Goal: Contribute content: Add original content to the website for others to see

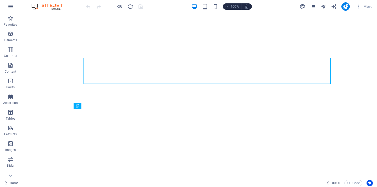
select select
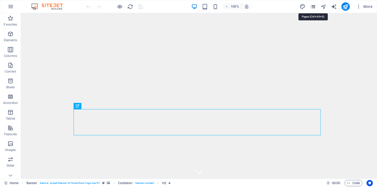
click at [311, 7] on icon "pages" at bounding box center [313, 7] width 6 height 6
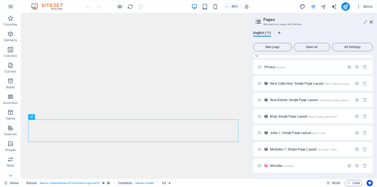
scroll to position [62, 0]
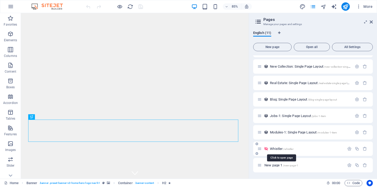
click at [273, 149] on span "Whistler /whistler" at bounding box center [281, 149] width 23 height 4
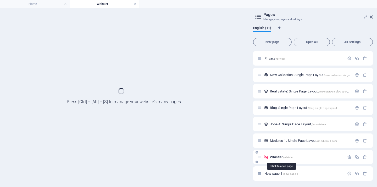
scroll to position [49, 0]
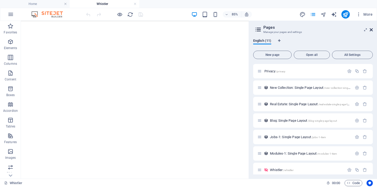
click at [371, 29] on icon at bounding box center [370, 30] width 3 height 4
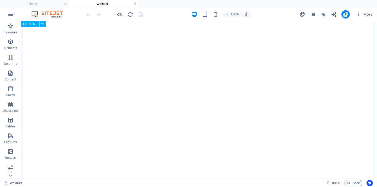
scroll to position [150, 0]
click at [314, 13] on icon "pages" at bounding box center [313, 15] width 6 height 6
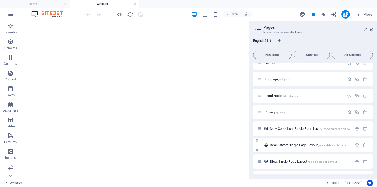
scroll to position [70, 0]
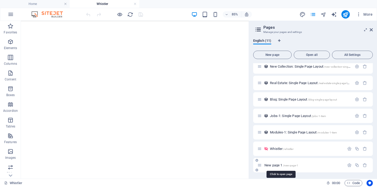
click at [275, 165] on span "New page 1 /new-page-1" at bounding box center [281, 165] width 34 height 4
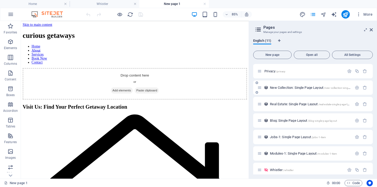
scroll to position [0, 0]
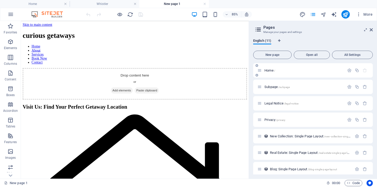
click at [269, 71] on span "Home /" at bounding box center [269, 71] width 11 height 4
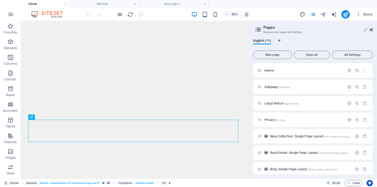
click at [371, 31] on icon at bounding box center [370, 30] width 3 height 4
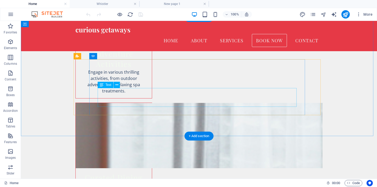
scroll to position [1046, 0]
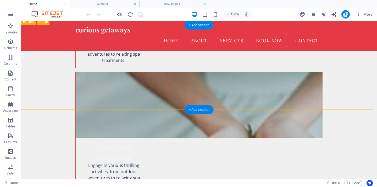
click at [200, 109] on div "+ Add section" at bounding box center [198, 109] width 29 height 9
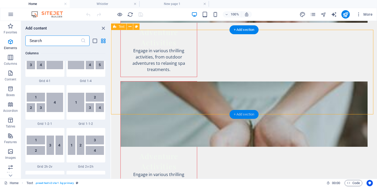
scroll to position [915, 0]
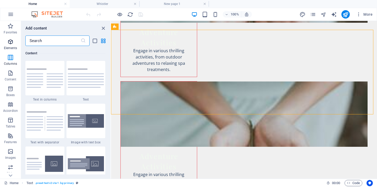
click at [10, 42] on icon "button" at bounding box center [10, 42] width 6 height 6
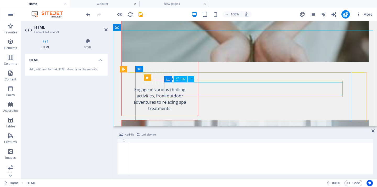
scroll to position [1075, 0]
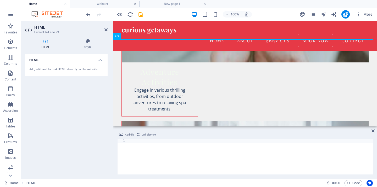
click at [162, 158] on div at bounding box center [250, 161] width 245 height 44
paste textarea "<iframe src="//action.manexpeditions.com/j1.pl?a06431395e1fce5414f96fb7e03307f0…"
type textarea "<iframe src="//action.manexpeditions.com/j1.pl?a06431395e1fce5414f96fb7e03307f0…"
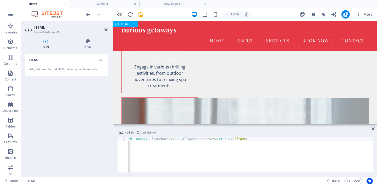
scroll to position [1145, 0]
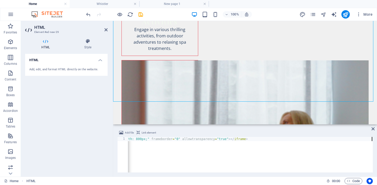
click at [321, 152] on div "< iframe src = "//action.manexpeditions.com/j1.pl?a06431395e1fce5414f96fb7e0330…" at bounding box center [163, 158] width 419 height 43
type textarea "<iframe src="//action.manexpeditions.com/j1.pl?a06431395e1fce5414f96fb7e03307f0…"
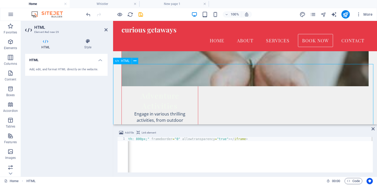
scroll to position [1047, 0]
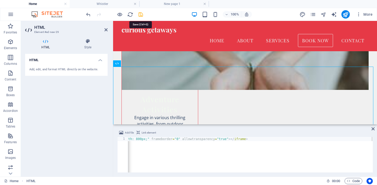
click at [140, 13] on icon "save" at bounding box center [141, 15] width 6 height 6
select select
checkbox input "false"
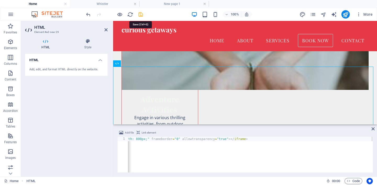
checkbox input "false"
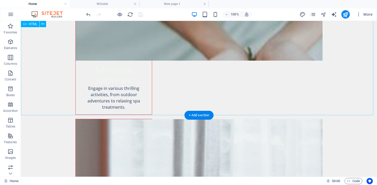
scroll to position [1171, 0]
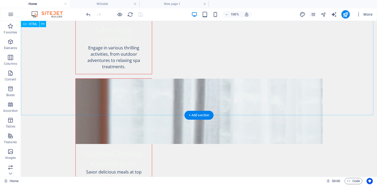
click at [33, 27] on div "HTML" at bounding box center [35, 24] width 29 height 7
click at [42, 26] on icon at bounding box center [42, 23] width 3 height 5
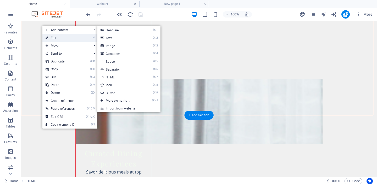
click at [63, 36] on link "⏎ Edit" at bounding box center [59, 38] width 35 height 8
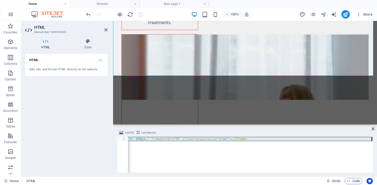
scroll to position [0, 174]
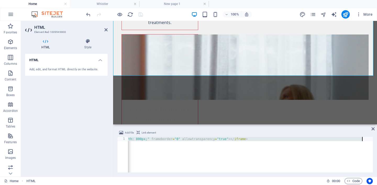
drag, startPoint x: 130, startPoint y: 139, endPoint x: 360, endPoint y: 142, distance: 229.7
click at [361, 141] on div "< iframe src = "//action.manexpeditions.com/j1.pl?a06431395e1fce5414f96fb7e0330…" at bounding box center [163, 158] width 419 height 43
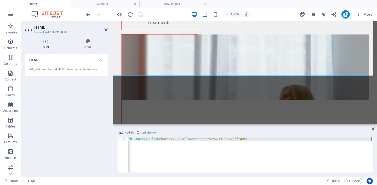
type textarea "<"
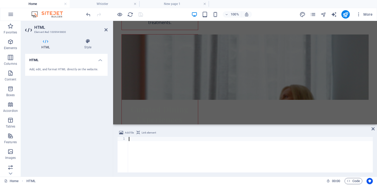
paste textarea "<iframe src="//action.manexpeditions.com/j1.pl?a06431395e1fce5414f96fb7e03307f0…"
type textarea "<iframe src="//action.manexpeditions.com/j1.pl?a06431395e1fce5414f96fb7e03307f0…"
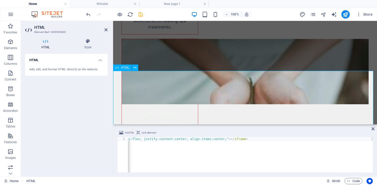
scroll to position [1079, 0]
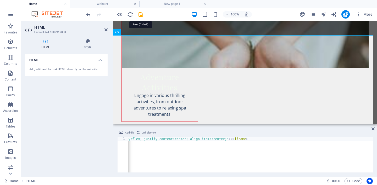
click at [141, 14] on icon "save" at bounding box center [141, 15] width 6 height 6
select select
checkbox input "false"
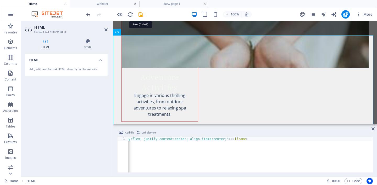
checkbox input "false"
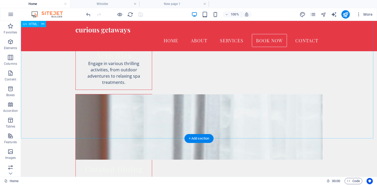
scroll to position [1104, 0]
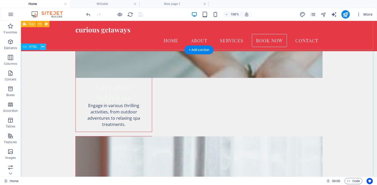
click at [43, 47] on icon at bounding box center [42, 46] width 3 height 5
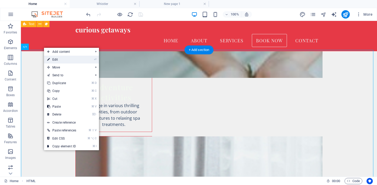
click at [59, 59] on link "⏎ Edit" at bounding box center [61, 60] width 35 height 8
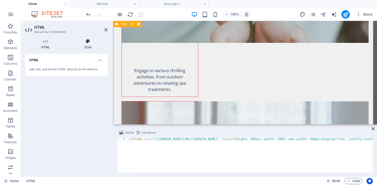
click at [87, 44] on h4 "Style" at bounding box center [87, 44] width 39 height 11
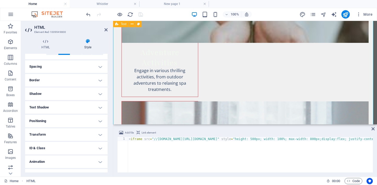
scroll to position [46, 0]
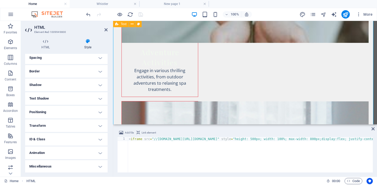
click at [68, 114] on h4 "Positioning" at bounding box center [66, 112] width 82 height 13
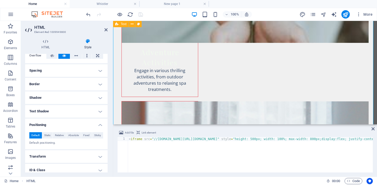
scroll to position [0, 0]
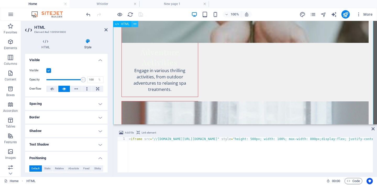
click at [134, 26] on icon at bounding box center [134, 23] width 3 height 5
click at [137, 25] on button at bounding box center [135, 24] width 6 height 6
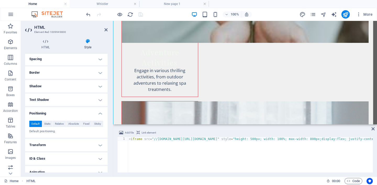
scroll to position [64, 0]
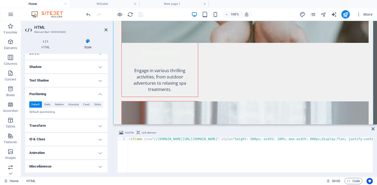
click at [62, 168] on h4 "Miscellaneous" at bounding box center [66, 166] width 82 height 13
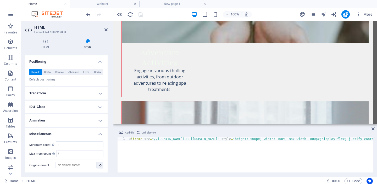
scroll to position [0, 0]
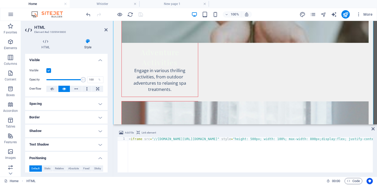
click at [75, 106] on h4 "Spacing" at bounding box center [66, 104] width 82 height 13
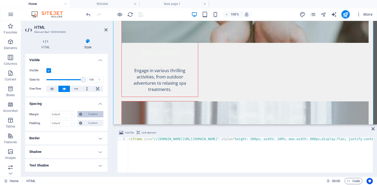
click at [93, 115] on span "Custom" at bounding box center [93, 114] width 18 height 6
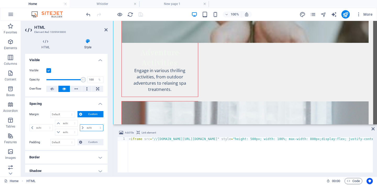
select select "%"
type input "0"
select select "px"
type input "0"
select select "px"
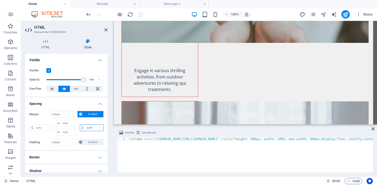
type input "0"
select select "px"
type input "100"
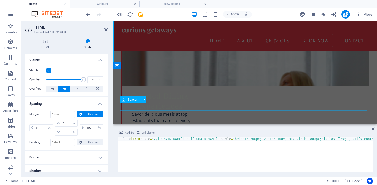
scroll to position [1143, 0]
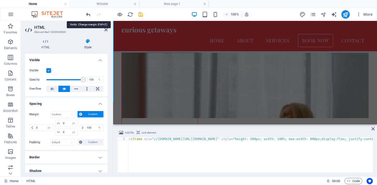
click at [86, 17] on icon "undo" at bounding box center [88, 15] width 6 height 6
select select "DISABLED_OPTION_VALUE"
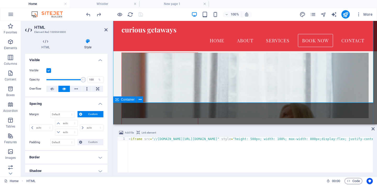
scroll to position [1057, 0]
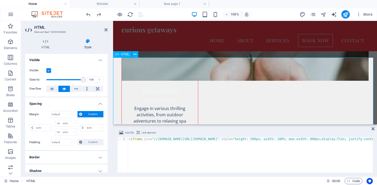
click at [127, 55] on span "HTML" at bounding box center [125, 54] width 9 height 3
click at [136, 55] on icon at bounding box center [134, 54] width 3 height 5
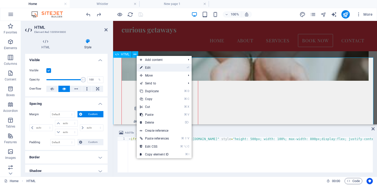
click at [158, 69] on link "⏎ Edit" at bounding box center [154, 68] width 35 height 8
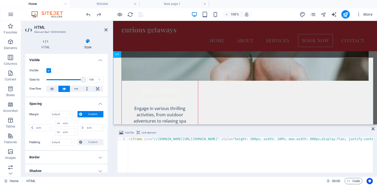
click at [147, 139] on div "< iframe src = "//action.manexpeditions.com/j1.pl?a06431395e1fce5414f96fb7e0330…" at bounding box center [352, 158] width 449 height 43
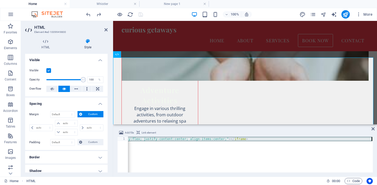
scroll to position [0, 205]
drag, startPoint x: 130, startPoint y: 140, endPoint x: 360, endPoint y: 158, distance: 230.8
click at [360, 158] on div "< iframe src = "//action.manexpeditions.com/j1.pl?a06431395e1fce5414f96fb7e0330…" at bounding box center [147, 158] width 449 height 43
type textarea "<"
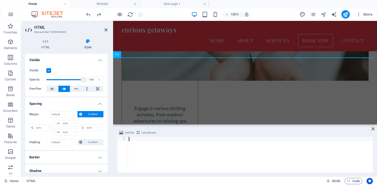
paste textarea "</html>"
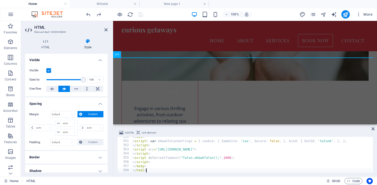
scroll to position [1463, 0]
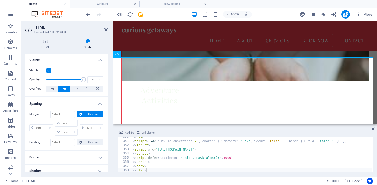
drag, startPoint x: 279, startPoint y: 6, endPoint x: 256, endPoint y: -31, distance: 43.4
click at [256, 0] on html "curious getaways Home Whistler New page 1 Favorites Elements Columns Content Bo…" at bounding box center [188, 92] width 377 height 185
type textarea "<script src="https://action.manexpeditions.com/scripts/EHawkTalon.js">"
click at [193, 173] on div "Add file Link element <script src="https://action.manexpeditions.com/scripts/EH…" at bounding box center [245, 151] width 264 height 51
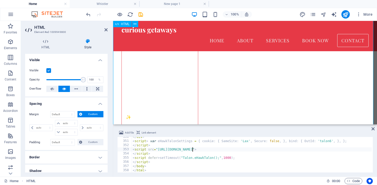
scroll to position [1469, 0]
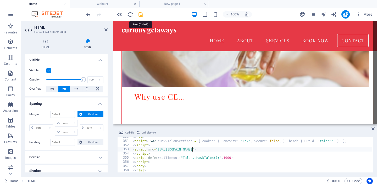
click at [142, 14] on icon "save" at bounding box center [141, 15] width 6 height 6
select select
checkbox input "false"
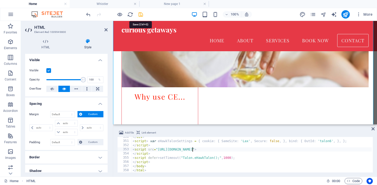
checkbox input "false"
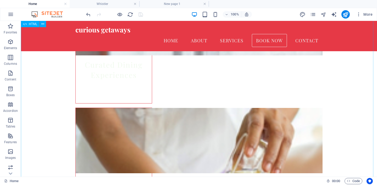
scroll to position [1152, 0]
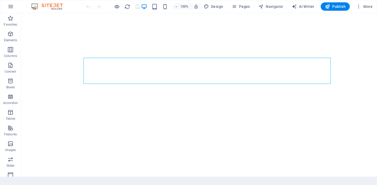
select select
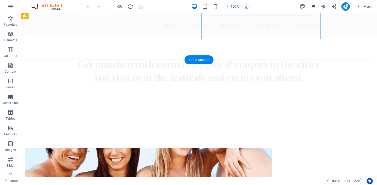
scroll to position [277, 0]
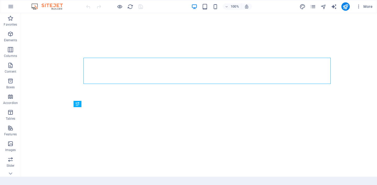
select select
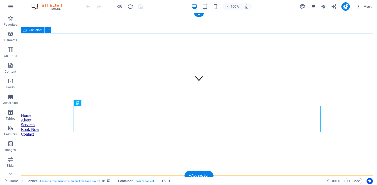
scroll to position [208, 0]
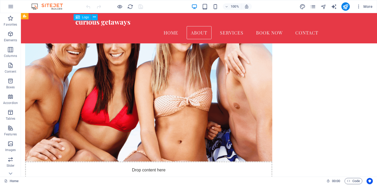
scroll to position [0, 0]
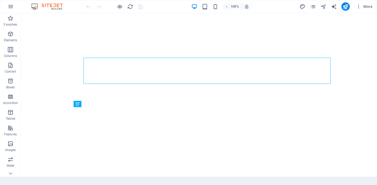
select select
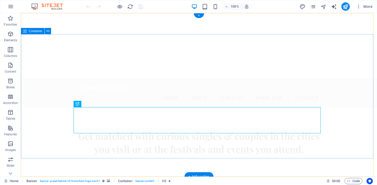
scroll to position [160, 0]
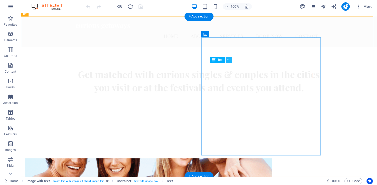
click at [227, 61] on icon at bounding box center [228, 59] width 3 height 5
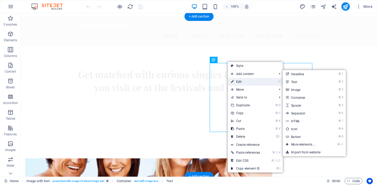
click at [241, 85] on link "⏎ Edit" at bounding box center [245, 82] width 35 height 8
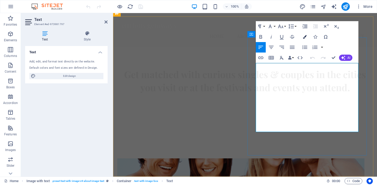
click at [302, 37] on button "Colors" at bounding box center [304, 37] width 10 height 10
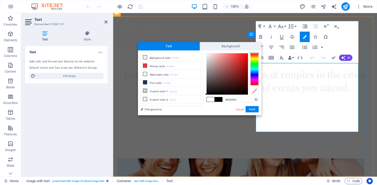
drag, startPoint x: 206, startPoint y: 52, endPoint x: 223, endPoint y: 101, distance: 52.0
click at [204, 96] on div "#000000 Supported formats #0852ed rgb(8, 82, 237) rgba(8, 82, 237, 90%) hsv(221…" at bounding box center [232, 120] width 58 height 141
click at [207, 97] on div "#000000 Supported formats #0852ed rgb(8, 82, 237) rgba(8, 82, 237, 90%) hsv(221…" at bounding box center [232, 120] width 58 height 141
click at [207, 94] on div at bounding box center [207, 94] width 2 height 2
click at [249, 109] on button "Apply" at bounding box center [251, 109] width 13 height 6
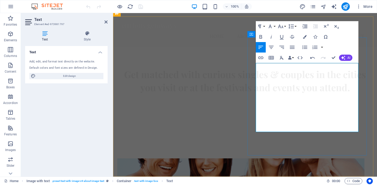
drag, startPoint x: 286, startPoint y: 101, endPoint x: 243, endPoint y: 56, distance: 61.6
drag, startPoint x: 353, startPoint y: 128, endPoint x: 250, endPoint y: 61, distance: 123.5
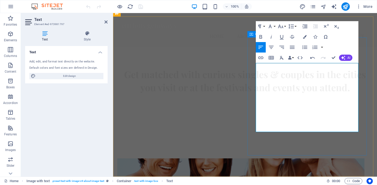
click at [305, 36] on icon "button" at bounding box center [305, 37] width 4 height 4
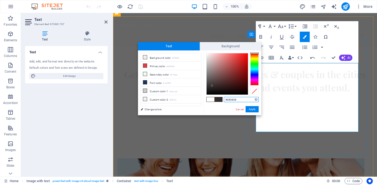
type input "#000000"
click at [207, 95] on div at bounding box center [226, 73] width 41 height 41
click at [250, 108] on button "Apply" at bounding box center [251, 109] width 13 height 6
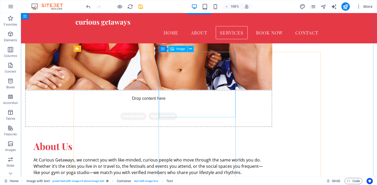
scroll to position [166, 0]
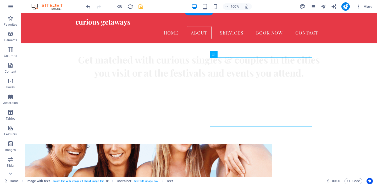
click at [139, 6] on icon "save" at bounding box center [141, 7] width 6 height 6
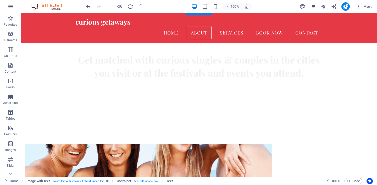
select select
checkbox input "false"
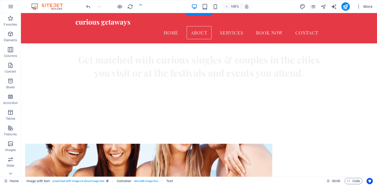
checkbox input "false"
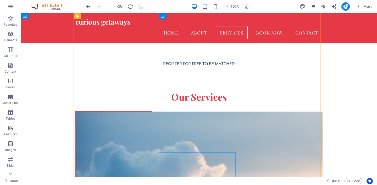
scroll to position [0, 0]
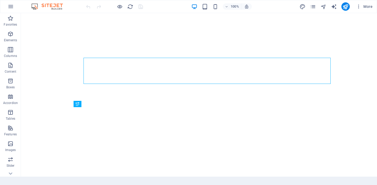
select select
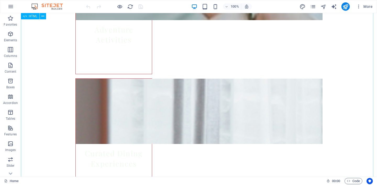
scroll to position [1211, 0]
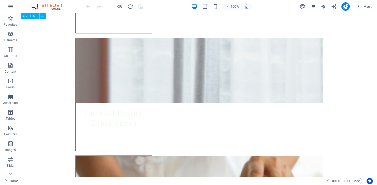
drag, startPoint x: 156, startPoint y: 88, endPoint x: 208, endPoint y: 90, distance: 52.4
drag, startPoint x: 227, startPoint y: 99, endPoint x: 131, endPoint y: 95, distance: 96.6
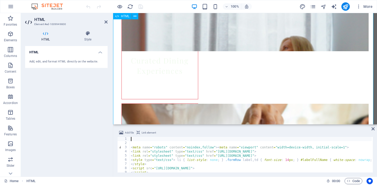
scroll to position [888, 0]
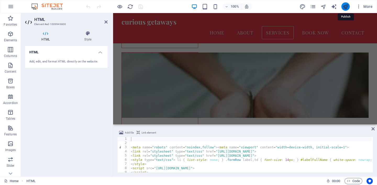
click at [347, 9] on icon "publish" at bounding box center [345, 7] width 6 height 6
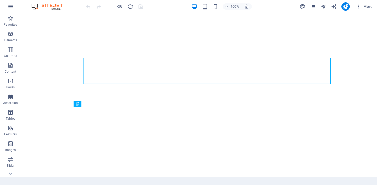
select select
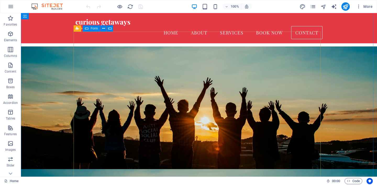
scroll to position [2207, 0]
